Goal: Submit feedback/report problem: Submit feedback/report problem

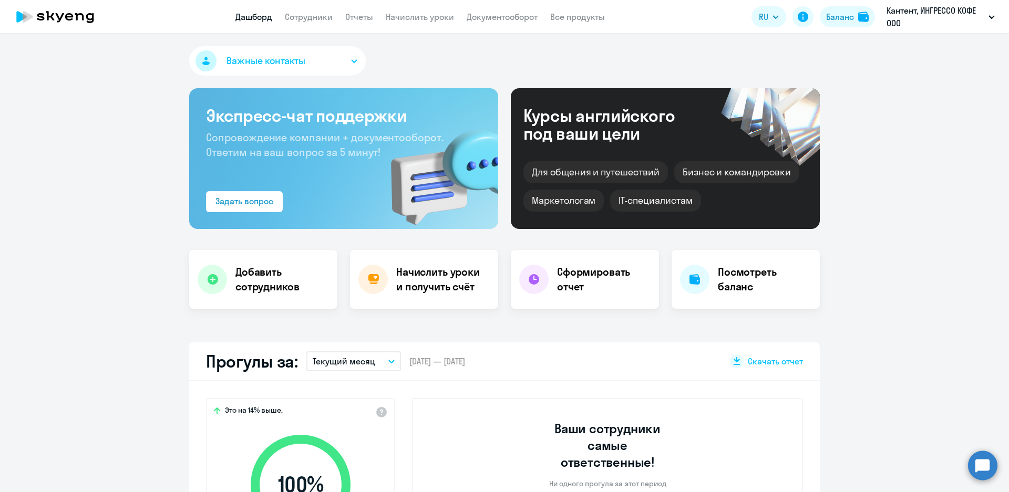
select select "30"
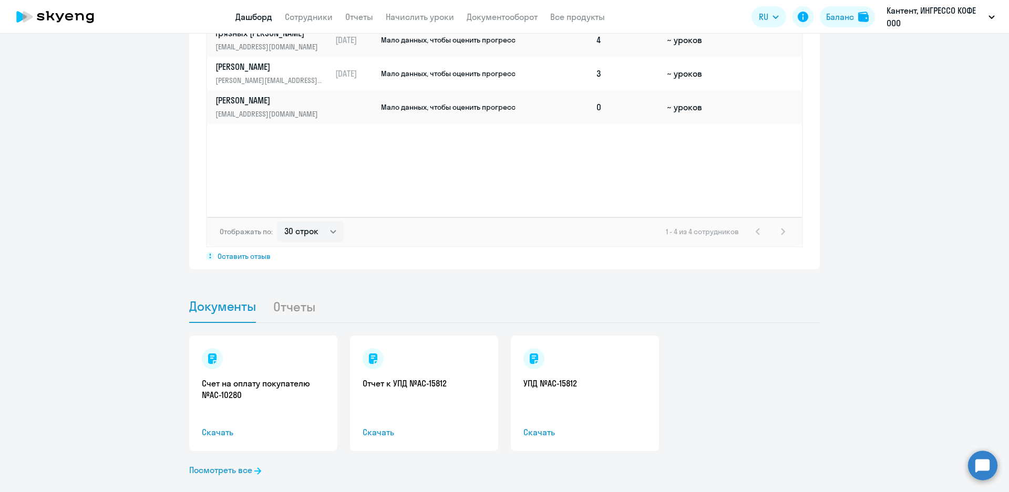
scroll to position [851, 0]
click at [377, 425] on span "Скачать" at bounding box center [423, 431] width 123 height 13
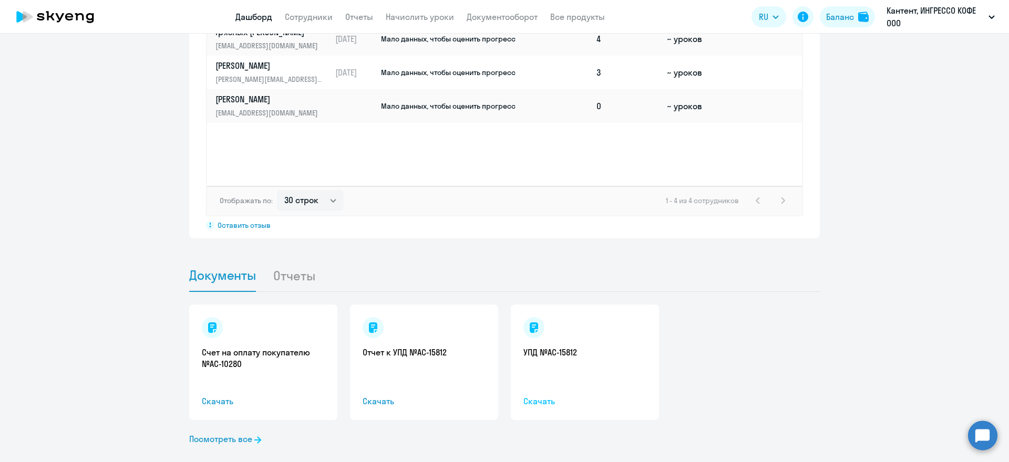
click at [532, 395] on span "Скачать" at bounding box center [584, 401] width 123 height 13
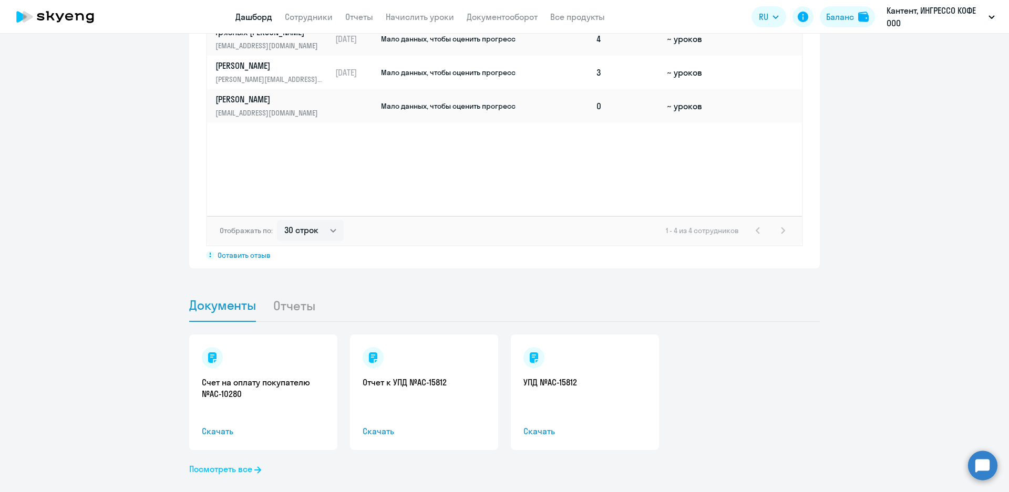
click at [241, 463] on link "Посмотреть все" at bounding box center [225, 469] width 72 height 13
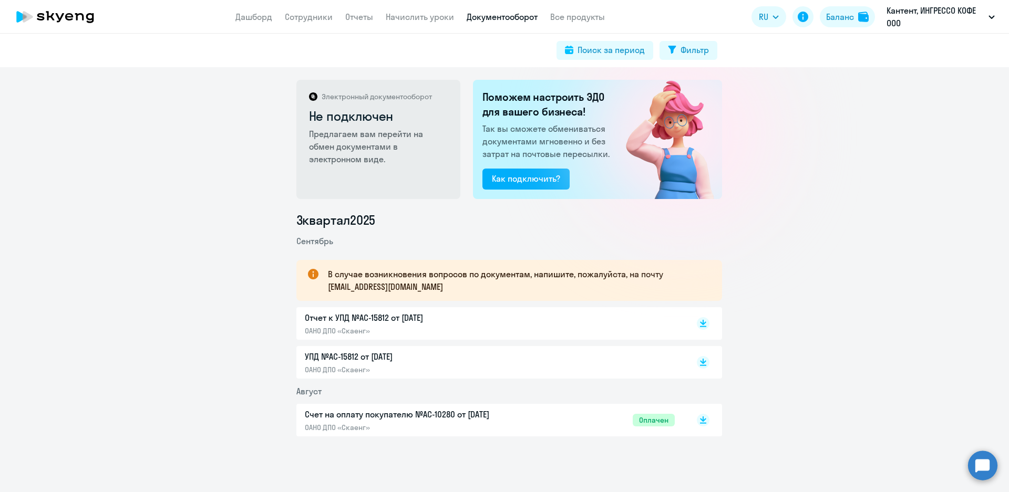
click at [381, 354] on p "УПД №AC-15812 от [DATE]" at bounding box center [415, 356] width 221 height 13
click at [980, 458] on circle at bounding box center [982, 465] width 29 height 29
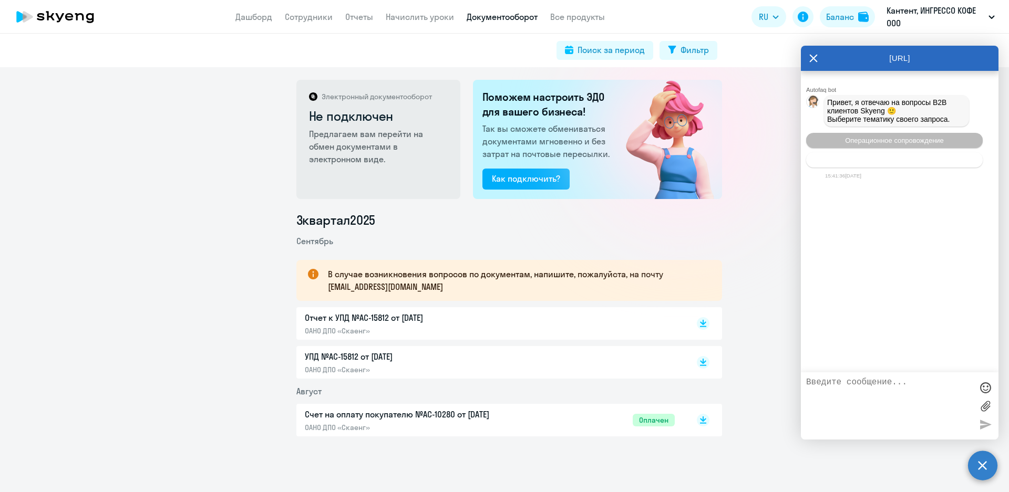
click at [924, 161] on span "Тематики документооборот" at bounding box center [894, 160] width 87 height 8
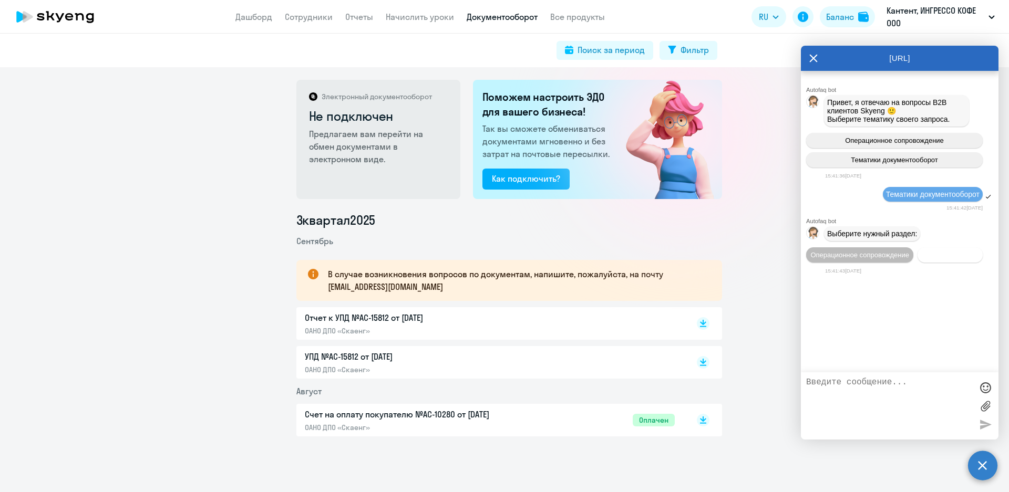
click at [951, 258] on span "Документооборот" at bounding box center [950, 255] width 56 height 8
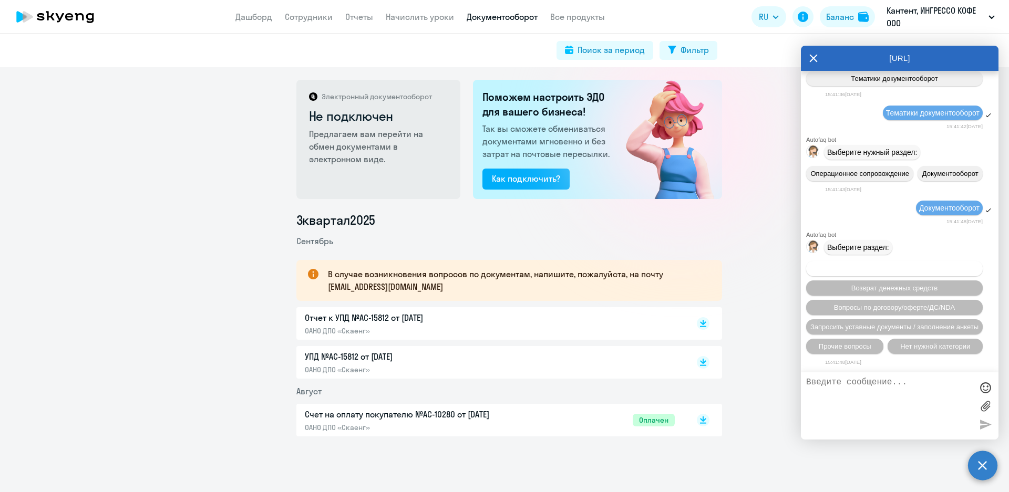
click at [960, 267] on button "Вопросы по оформлению бух.документов" at bounding box center [894, 268] width 177 height 15
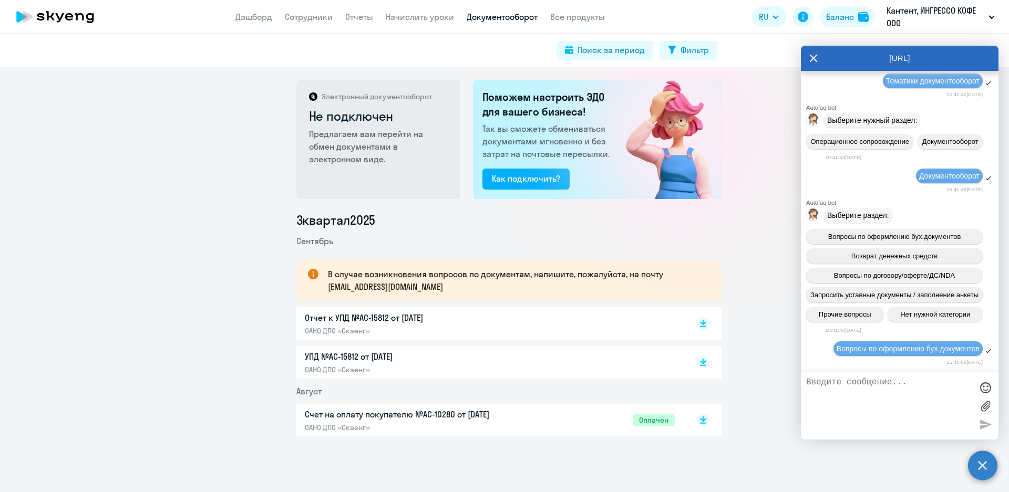
scroll to position [233, 0]
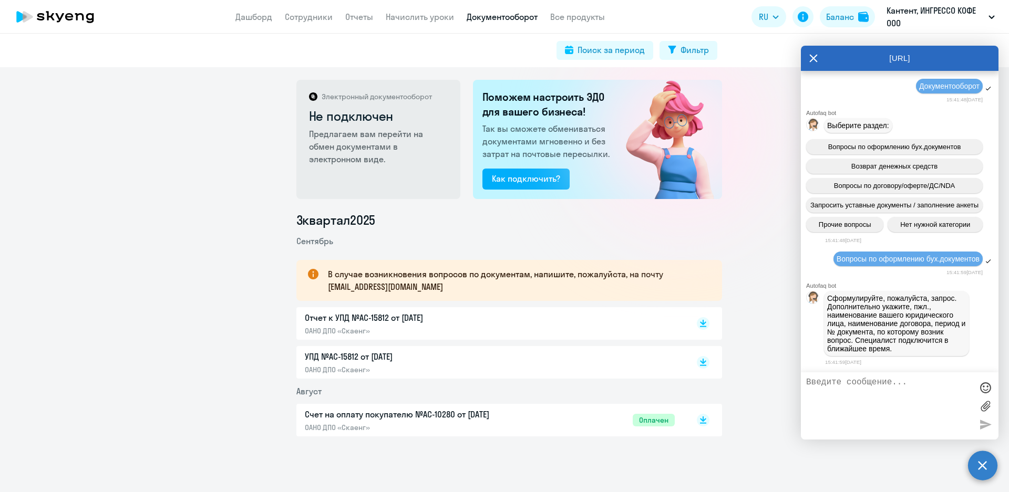
click at [910, 384] on textarea at bounding box center [889, 406] width 166 height 57
type textarea "Отправляйте отчетный документы в ЭДО пожалуйста, всегда."
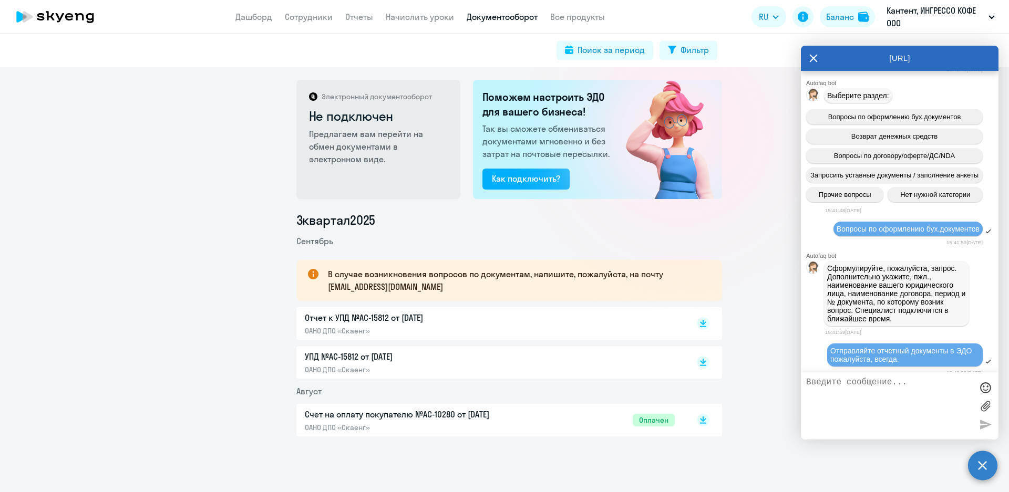
scroll to position [274, 0]
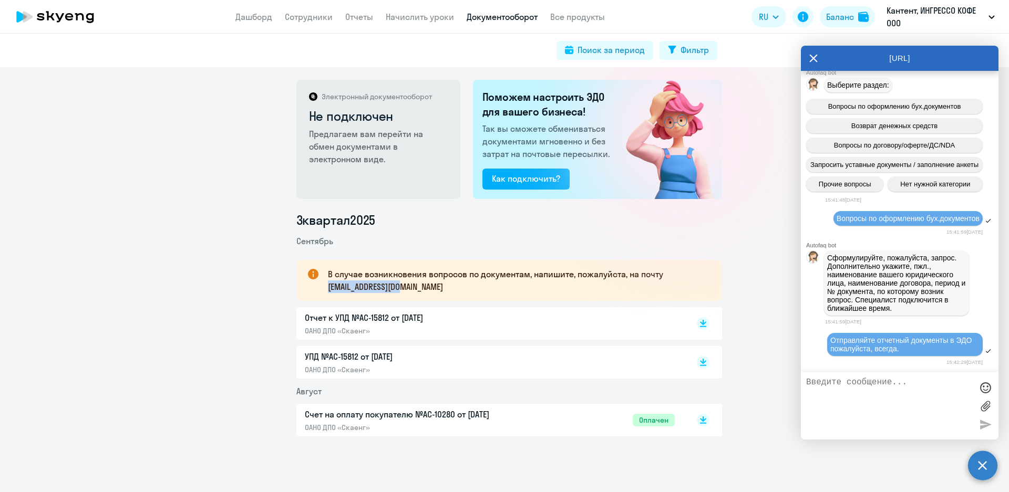
drag, startPoint x: 324, startPoint y: 288, endPoint x: 410, endPoint y: 291, distance: 85.7
click at [410, 291] on p "В случае возникновения вопросов по документам, напишите, пожалуйста, на почту […" at bounding box center [515, 280] width 375 height 25
copy p "[EMAIL_ADDRESS][DOMAIN_NAME]"
click at [812, 58] on icon at bounding box center [813, 58] width 8 height 25
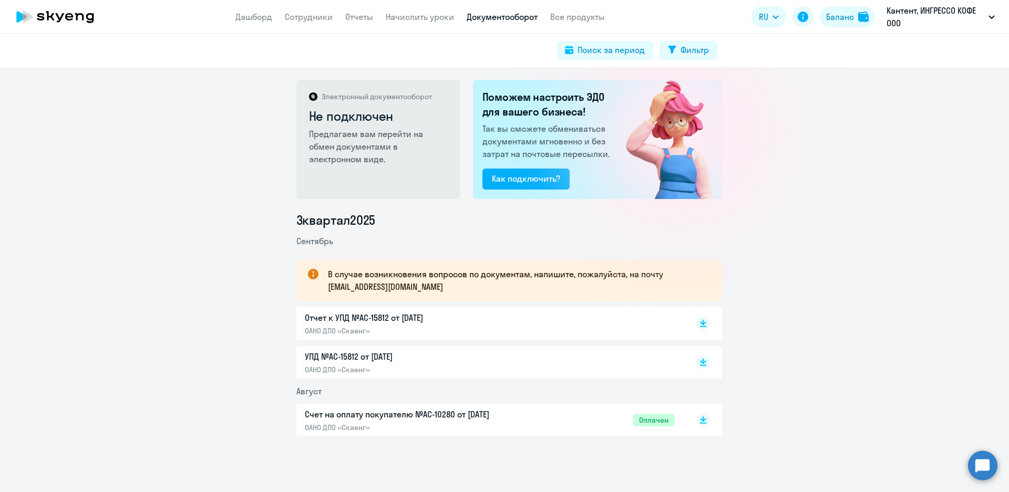
click at [986, 469] on circle at bounding box center [982, 465] width 29 height 29
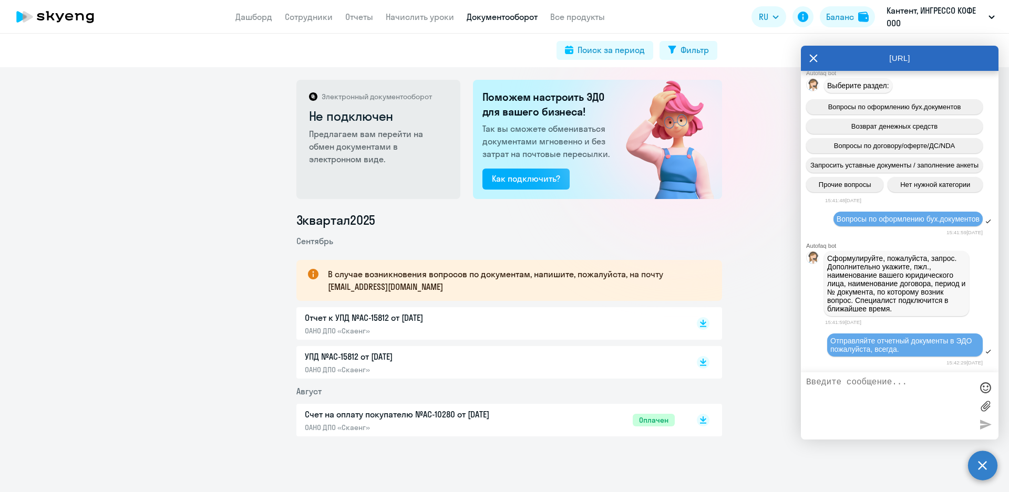
scroll to position [0, 0]
click at [986, 407] on label at bounding box center [985, 406] width 16 height 16
click at [0, 0] on input "file" at bounding box center [0, 0] width 0 height 0
click at [986, 409] on label at bounding box center [985, 406] width 16 height 16
click at [0, 0] on input "file" at bounding box center [0, 0] width 0 height 0
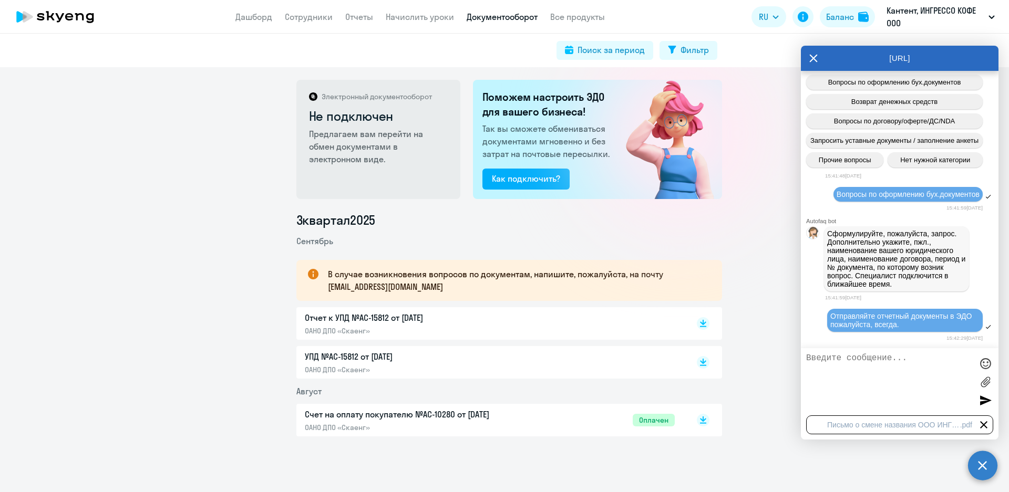
scroll to position [298, 0]
click at [982, 403] on div at bounding box center [985, 400] width 16 height 16
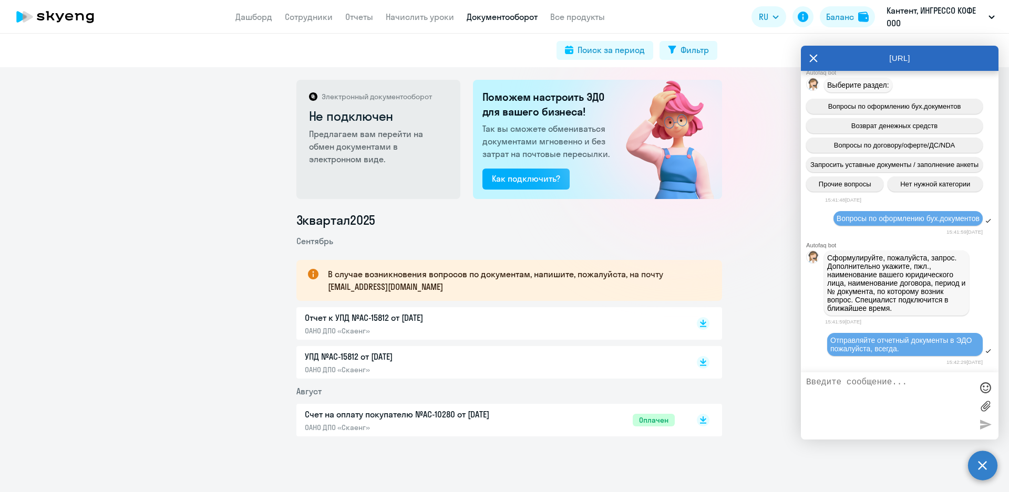
scroll to position [312, 0]
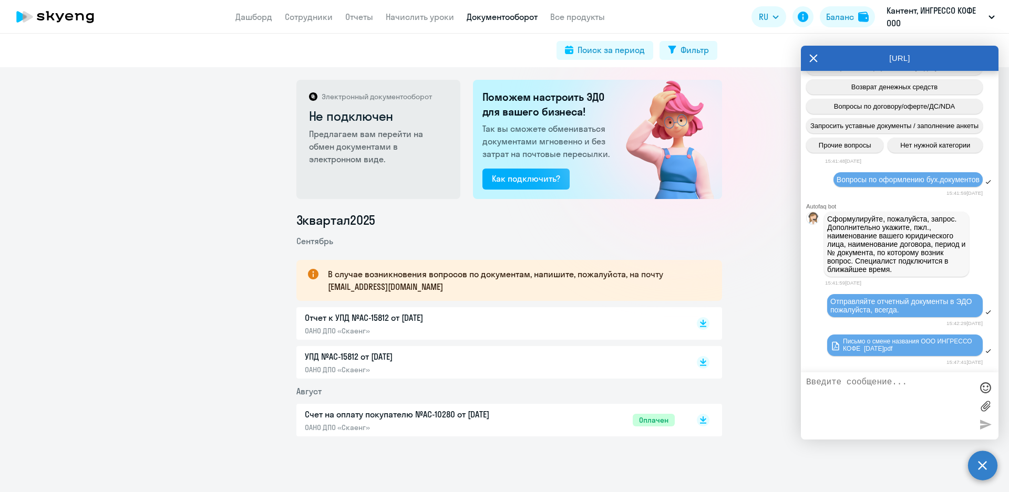
click at [857, 386] on textarea at bounding box center [889, 406] width 166 height 57
type textarea "Название юр лица другое."
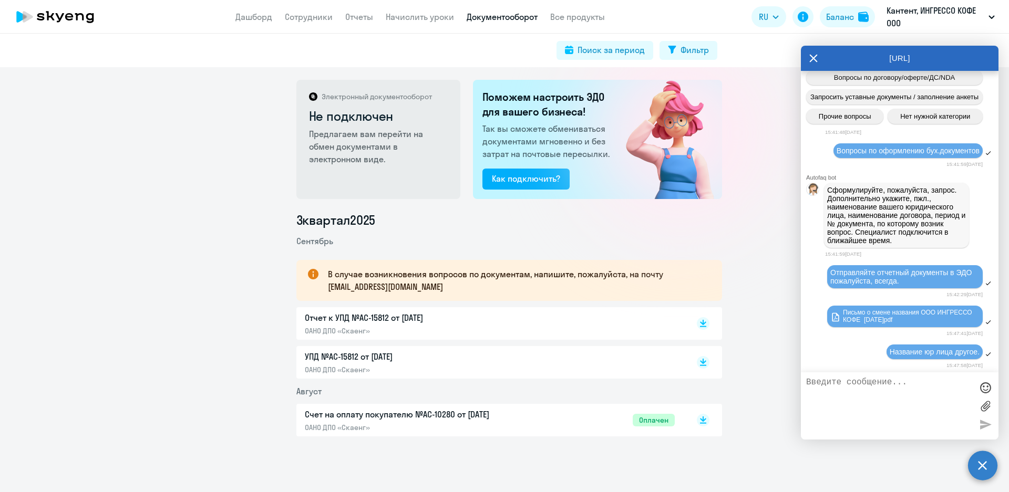
scroll to position [345, 0]
